Goal: Transaction & Acquisition: Purchase product/service

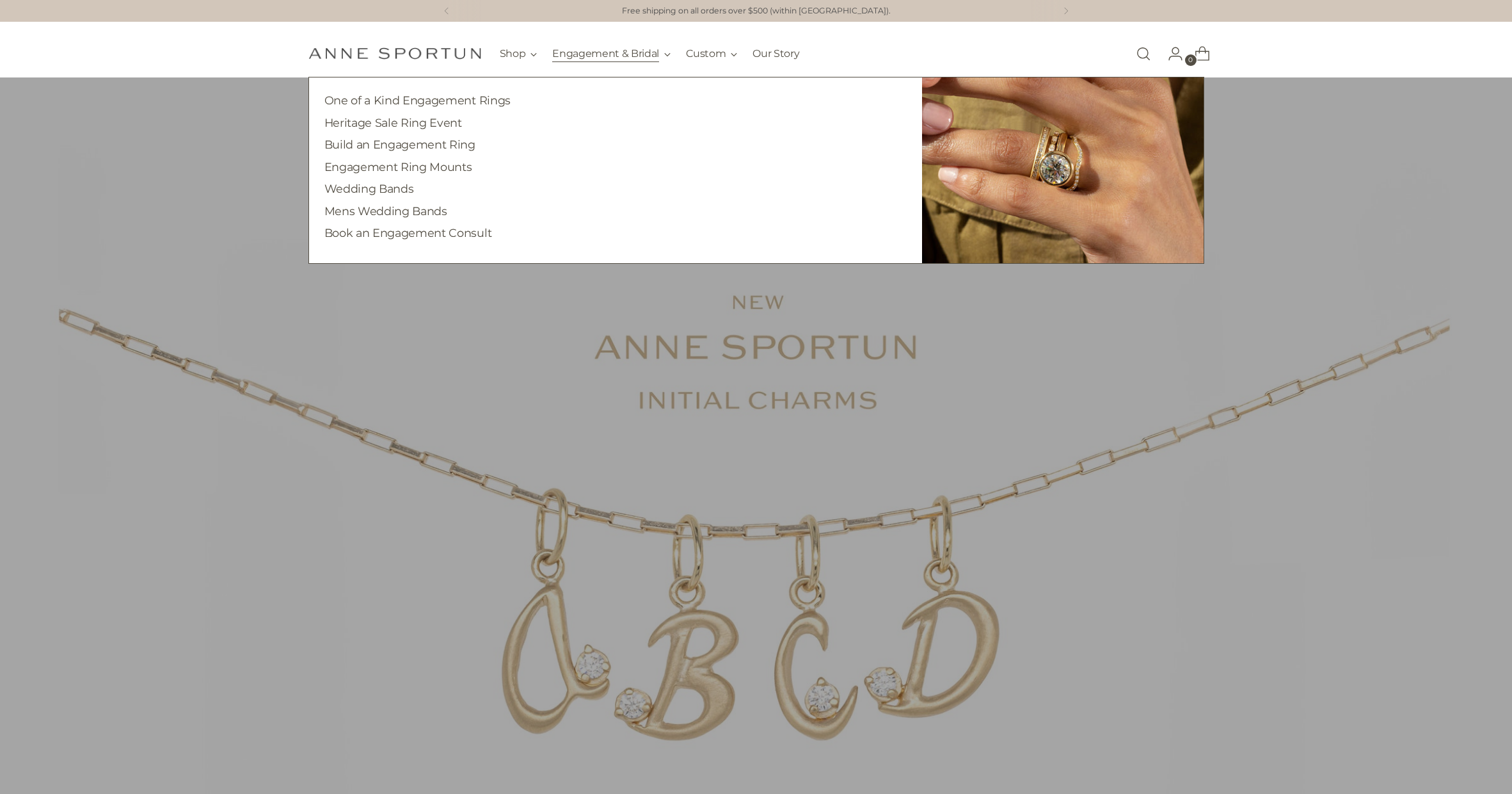
click at [606, 52] on button "Engagement & Bridal" at bounding box center [611, 54] width 119 height 28
click at [378, 185] on link "Wedding Bands" at bounding box center [369, 188] width 89 height 13
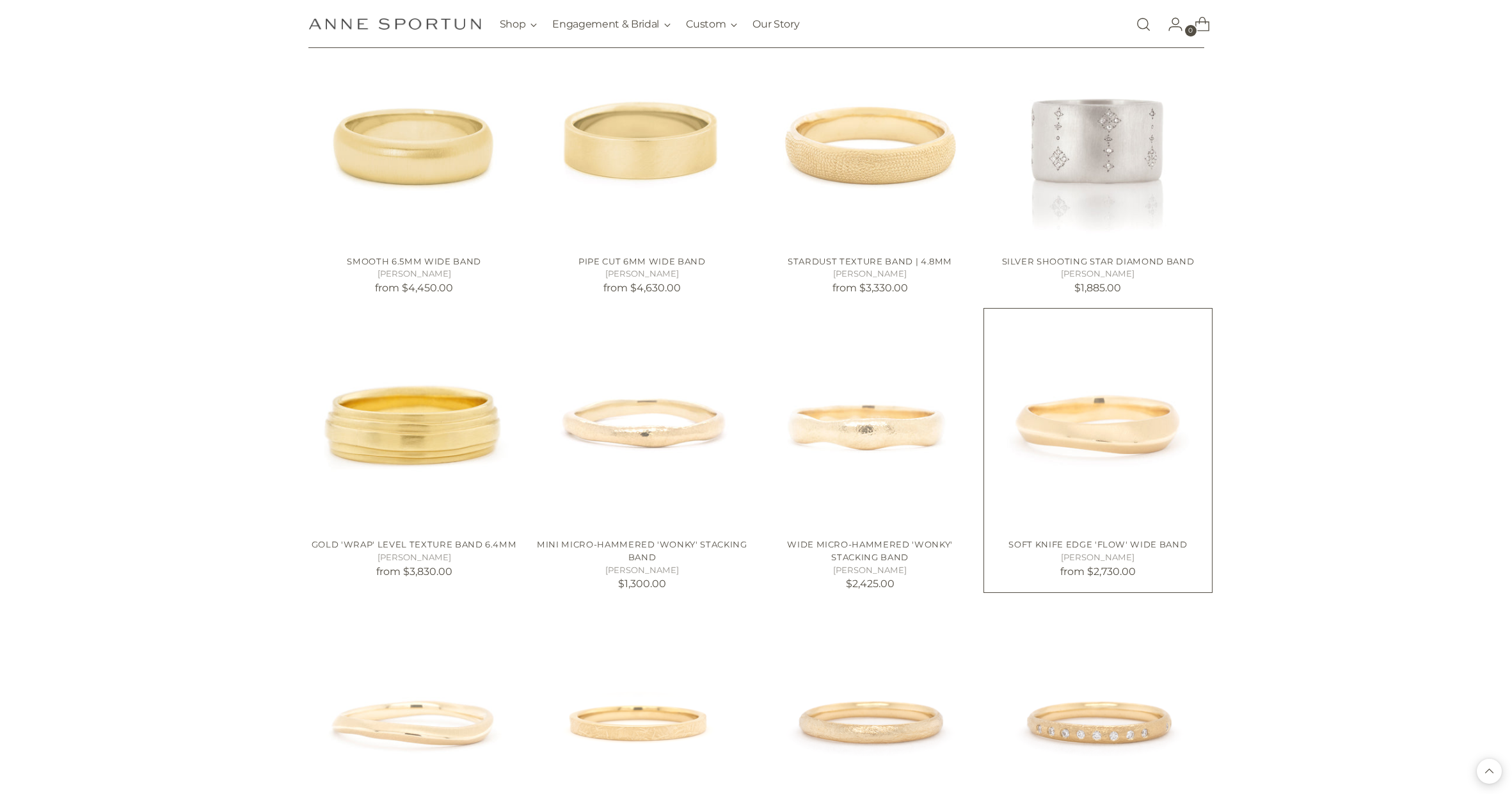
scroll to position [4822, 0]
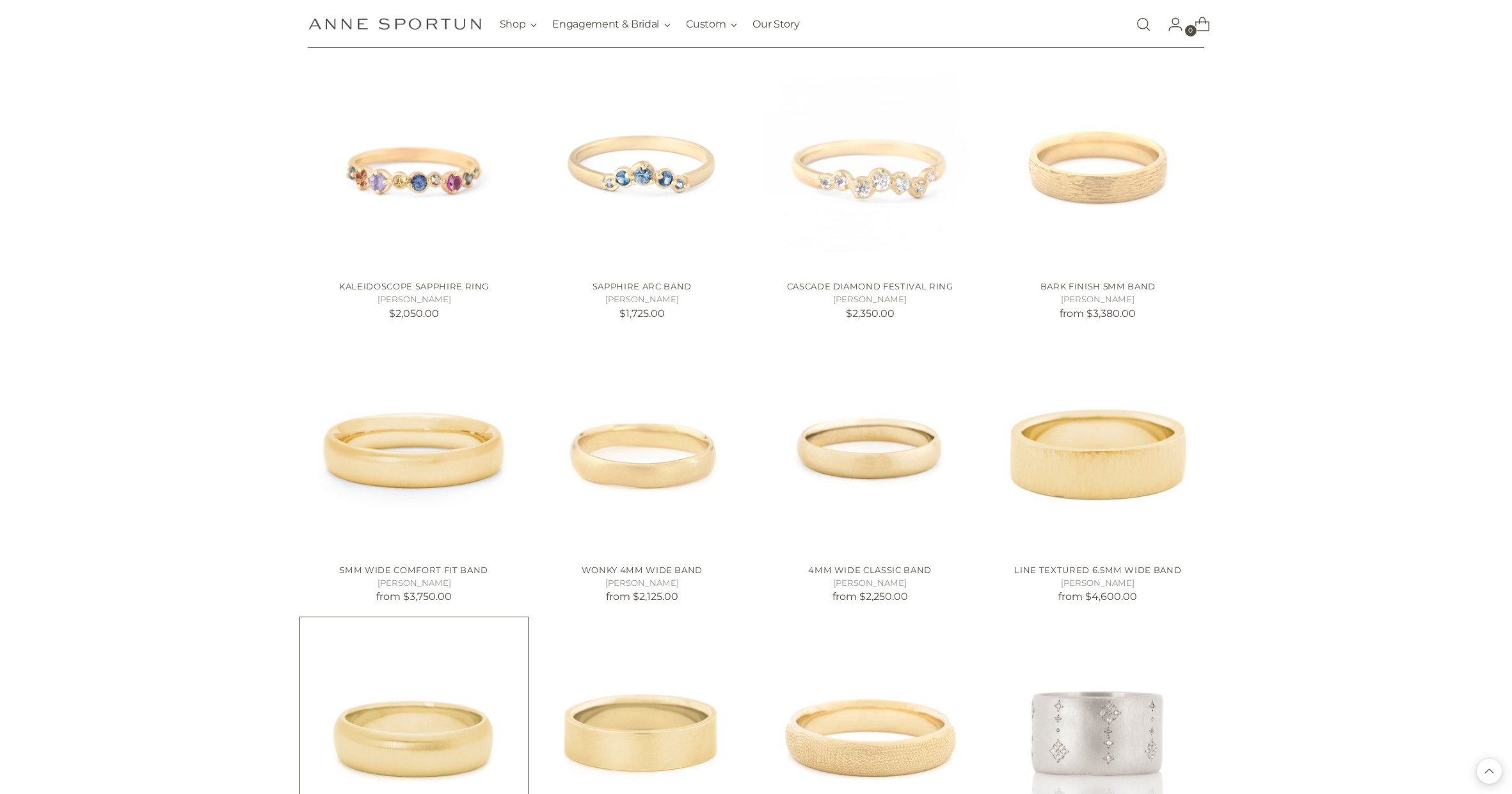
scroll to position [4242, 0]
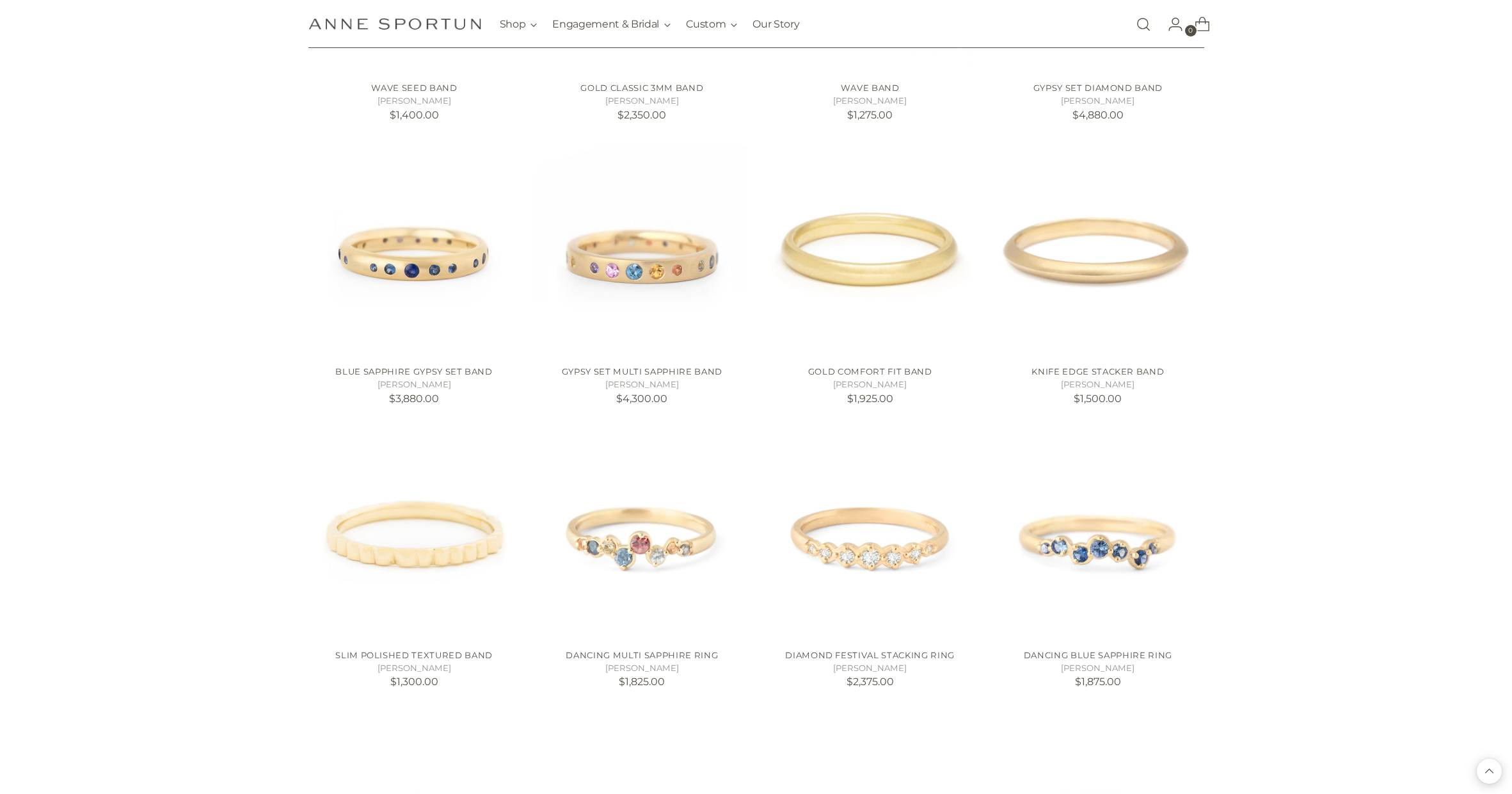
scroll to position [3279, 0]
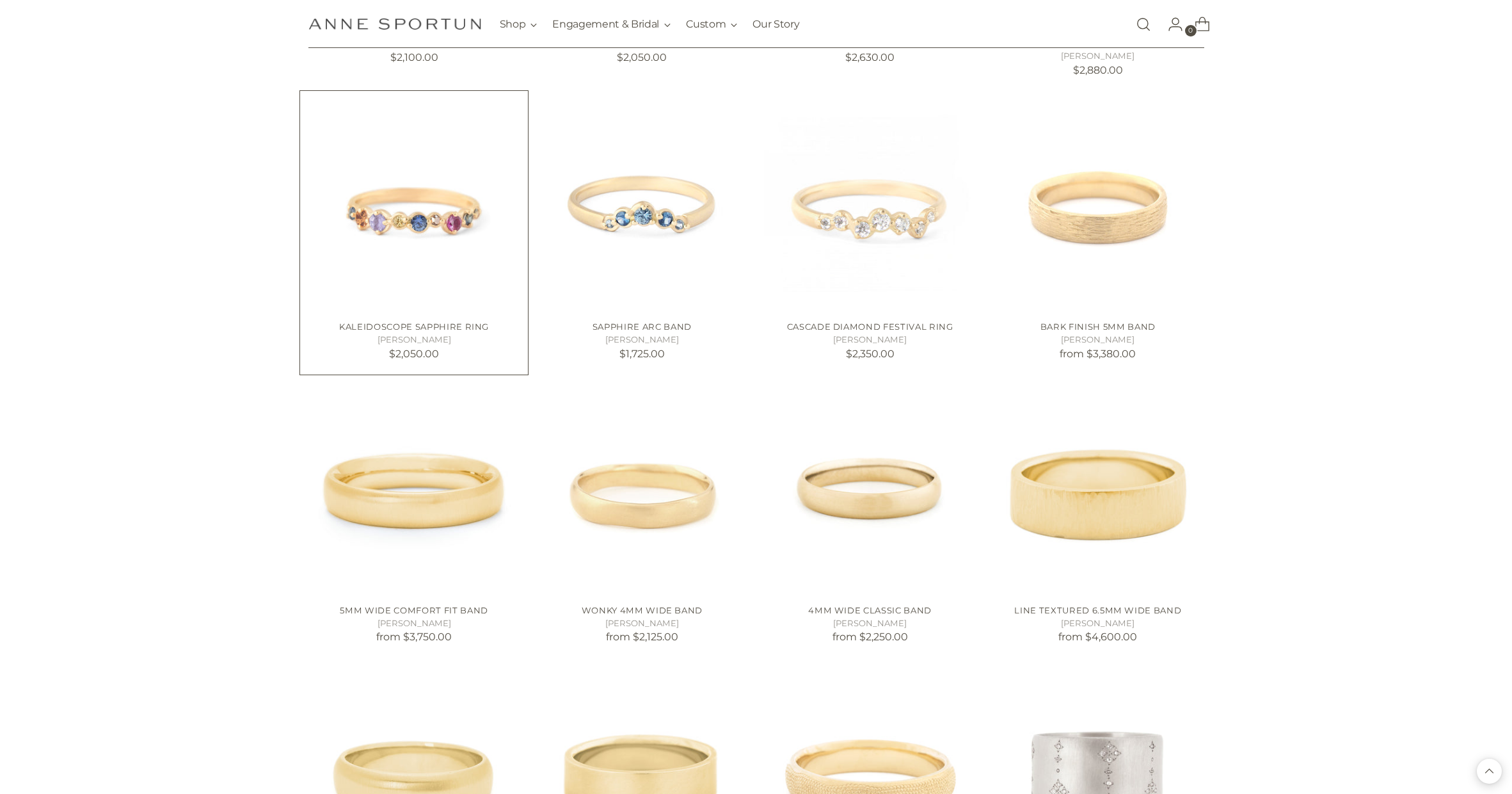
scroll to position [4236, 0]
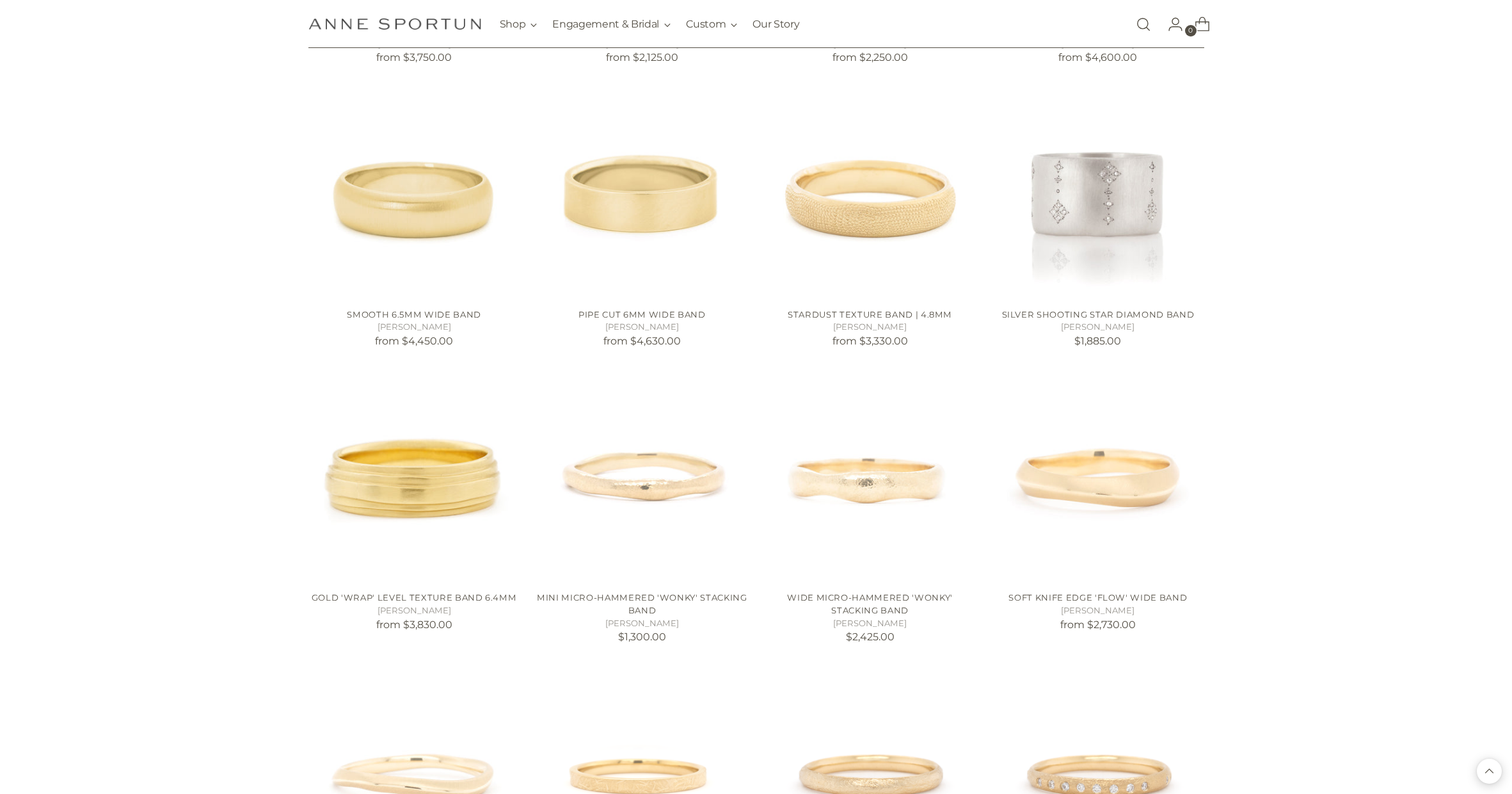
scroll to position [4843, 0]
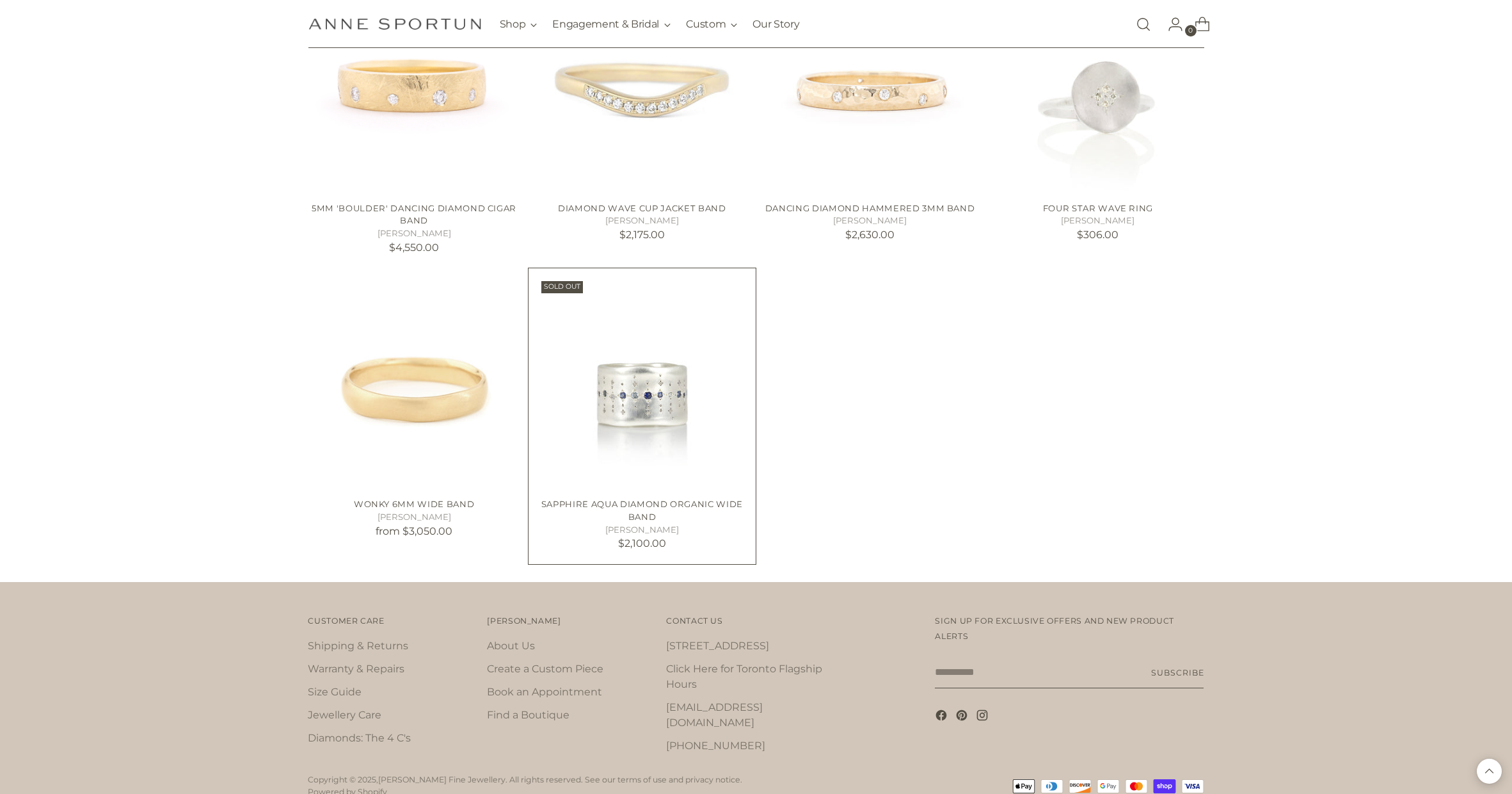
scroll to position [6063, 0]
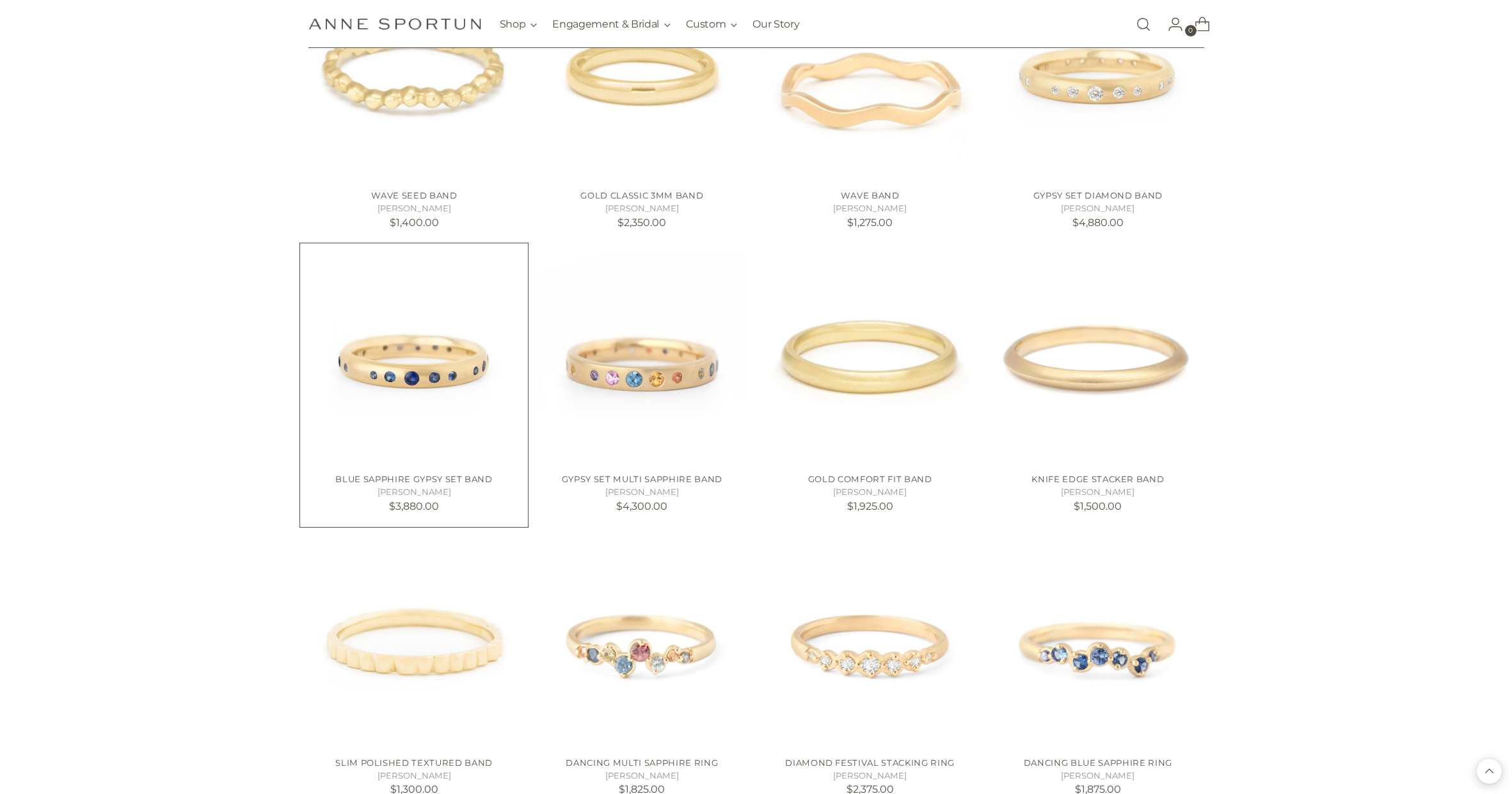
scroll to position [3191, 0]
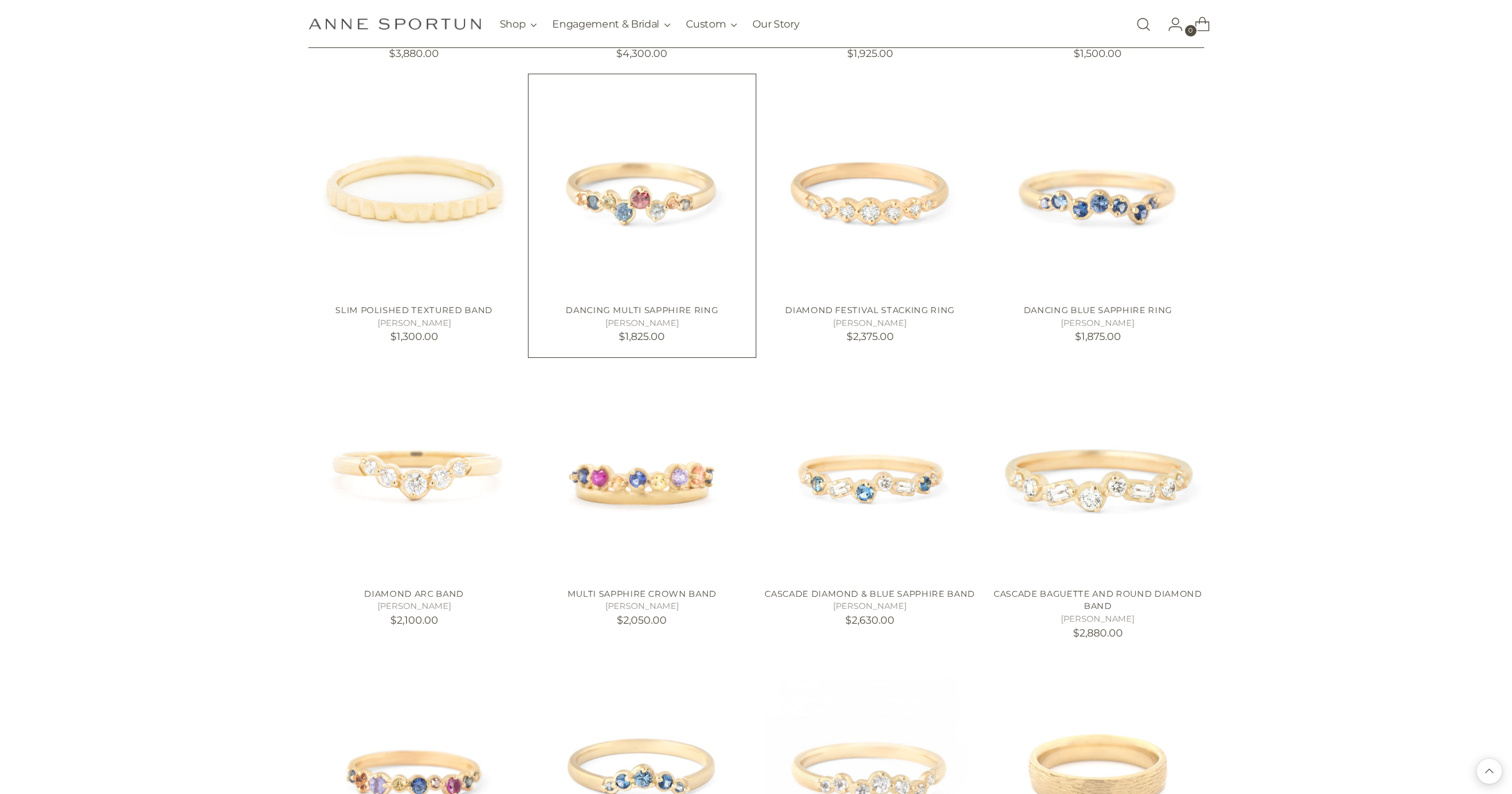
scroll to position [3715, 0]
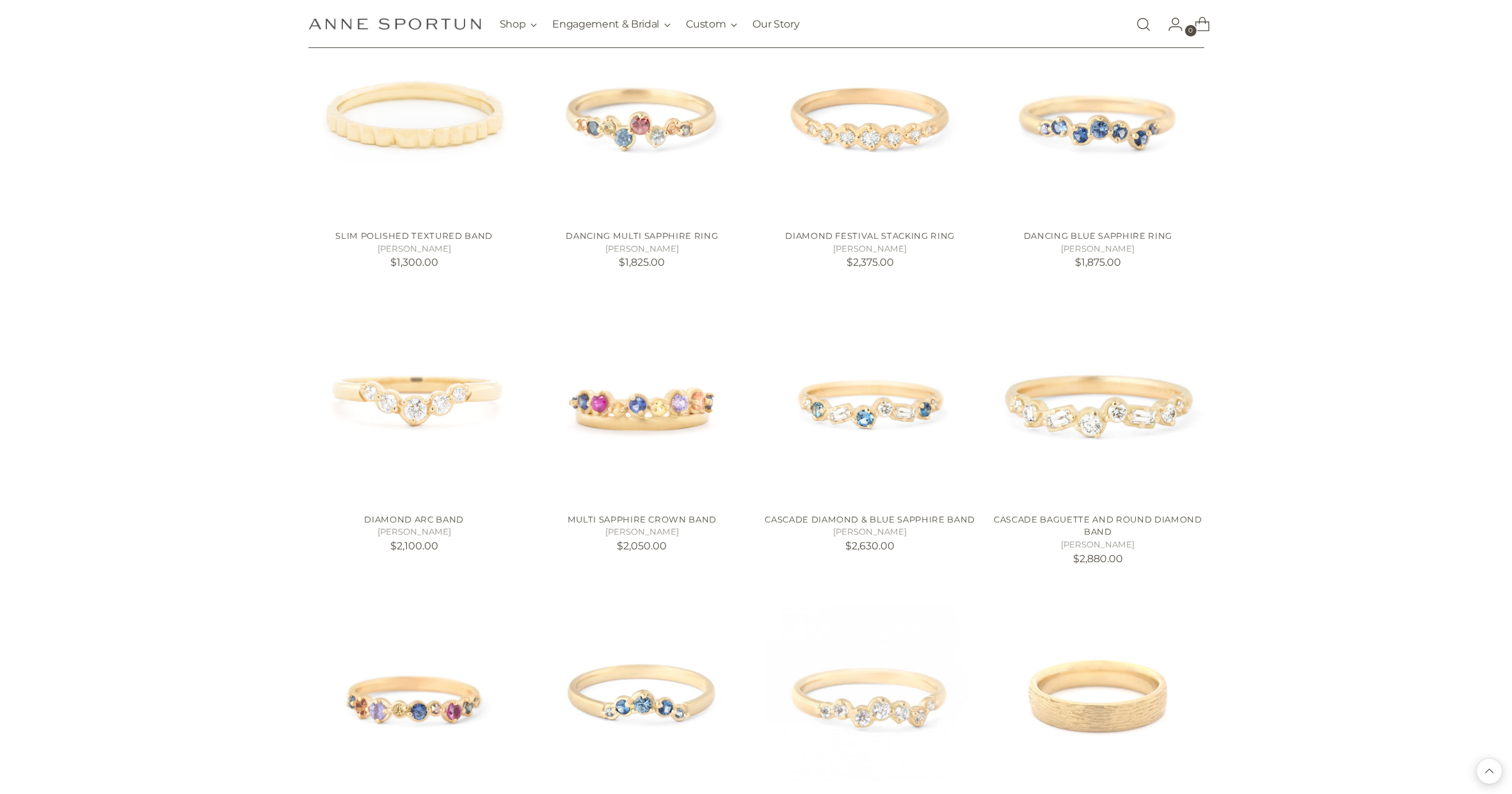
drag, startPoint x: 645, startPoint y: 384, endPoint x: 403, endPoint y: -36, distance: 484.7
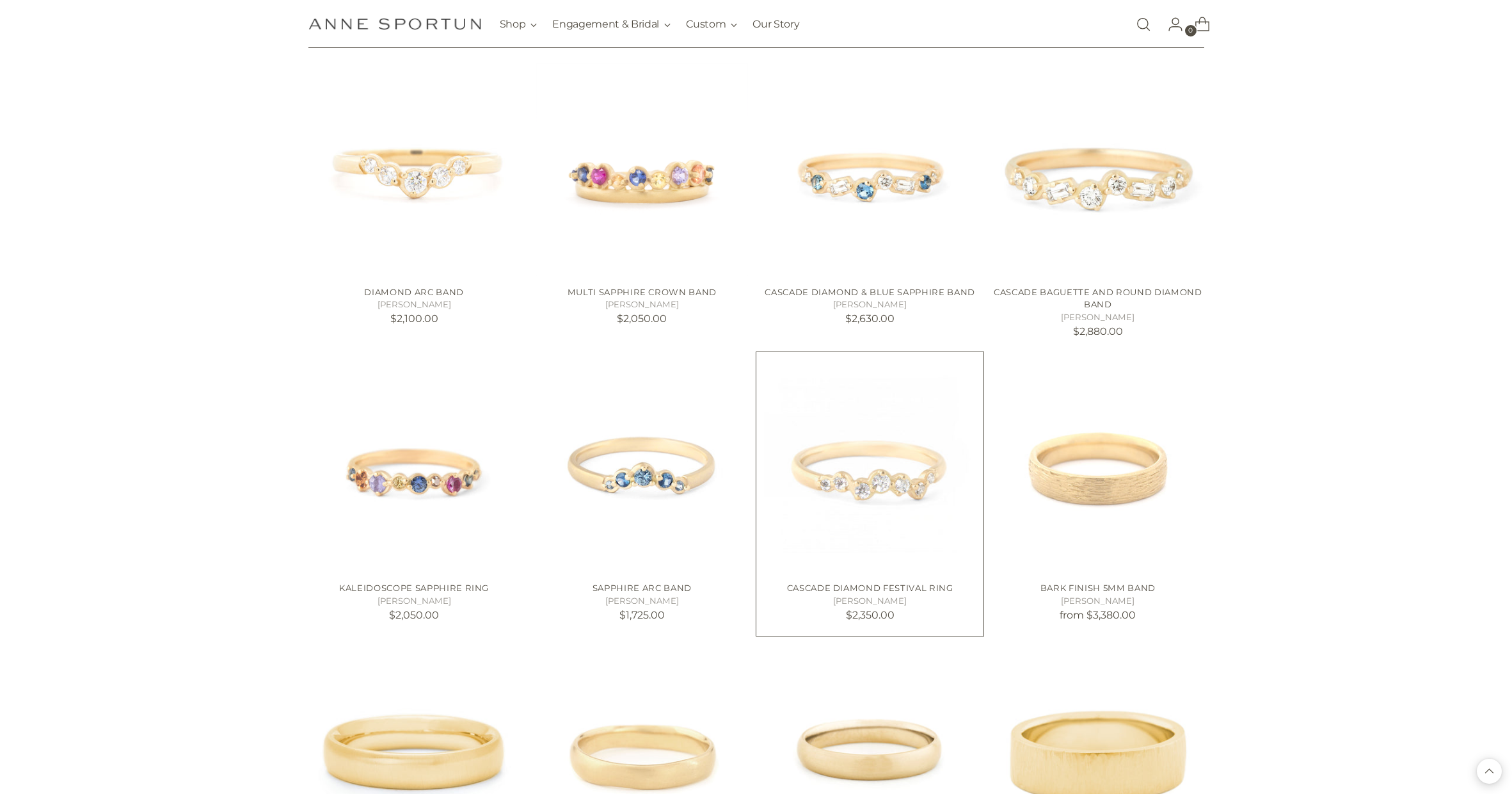
scroll to position [3957, 0]
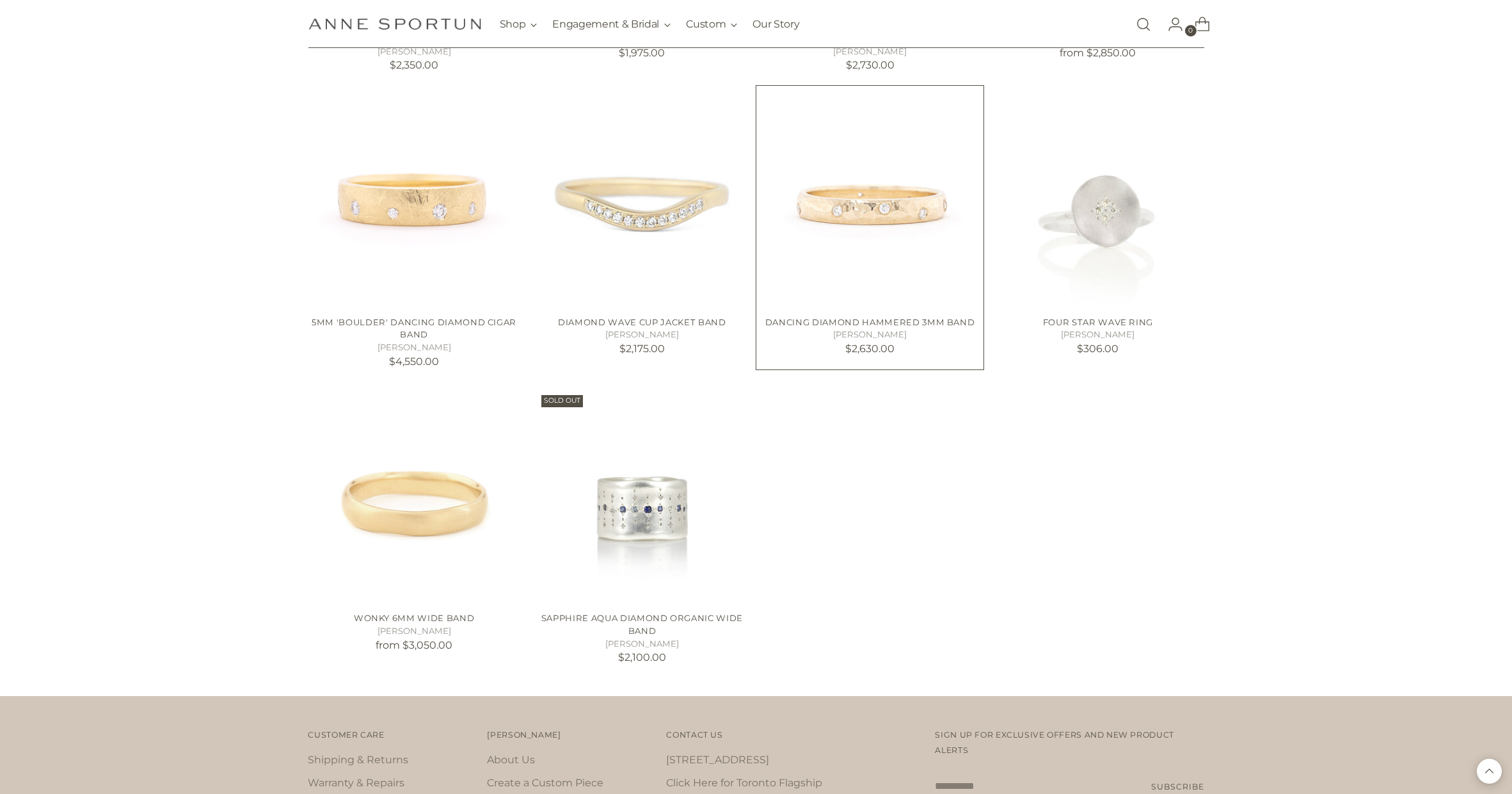
scroll to position [5986, 0]
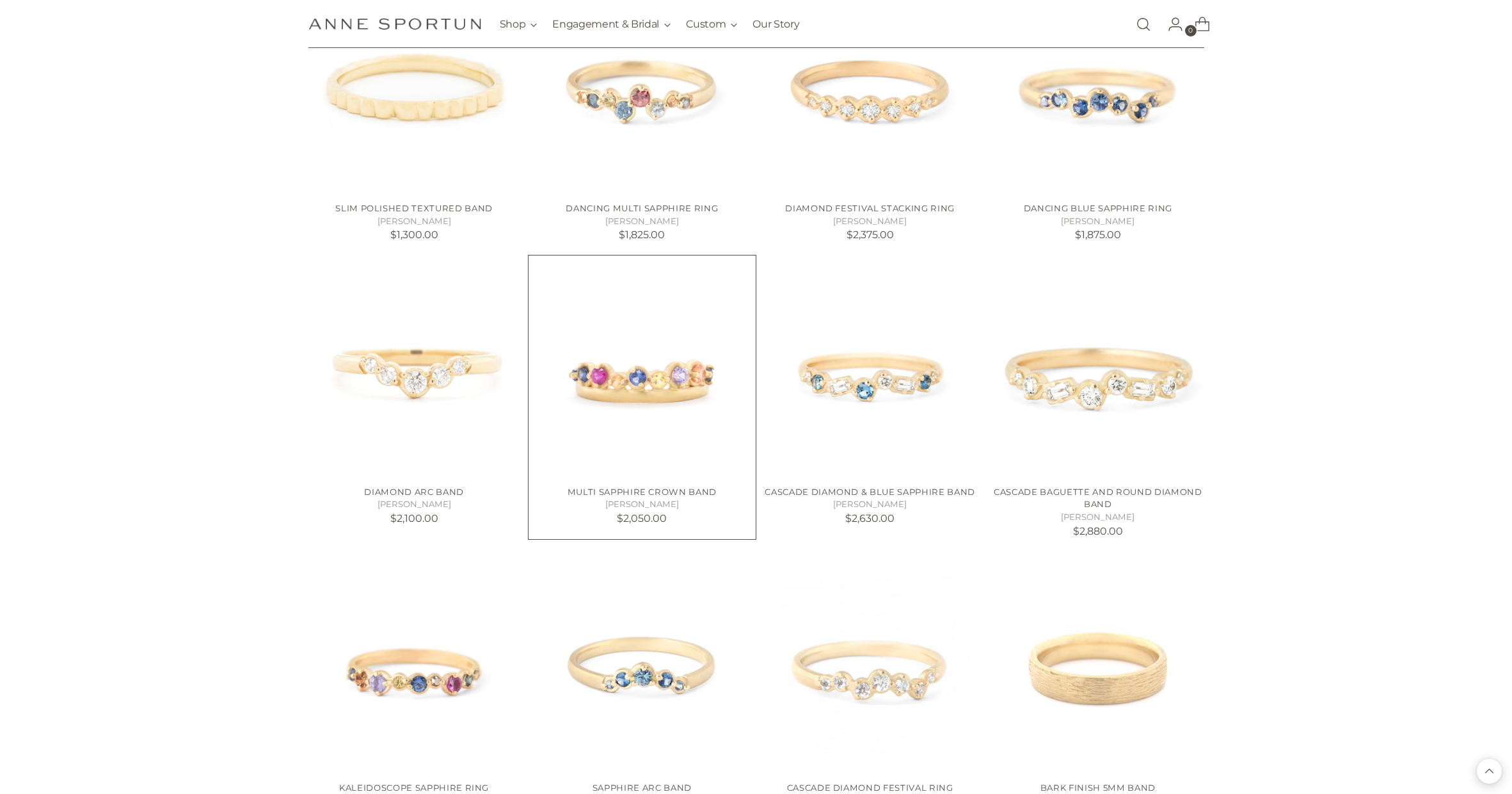
scroll to position [3762, 0]
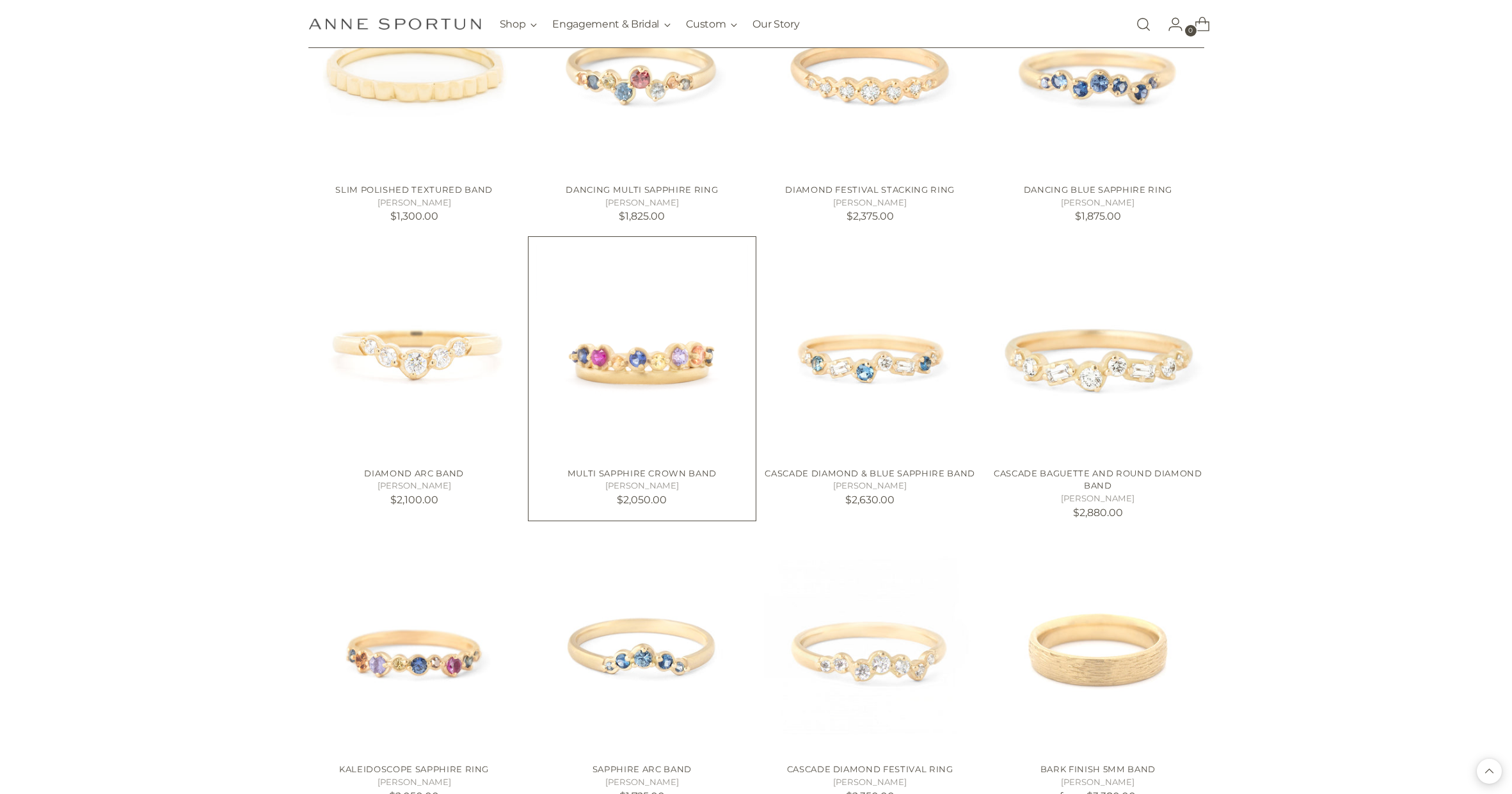
click at [0, 0] on img "Multi Sapphire Crown Band" at bounding box center [0, 0] width 0 height 0
